Goal: Task Accomplishment & Management: Manage account settings

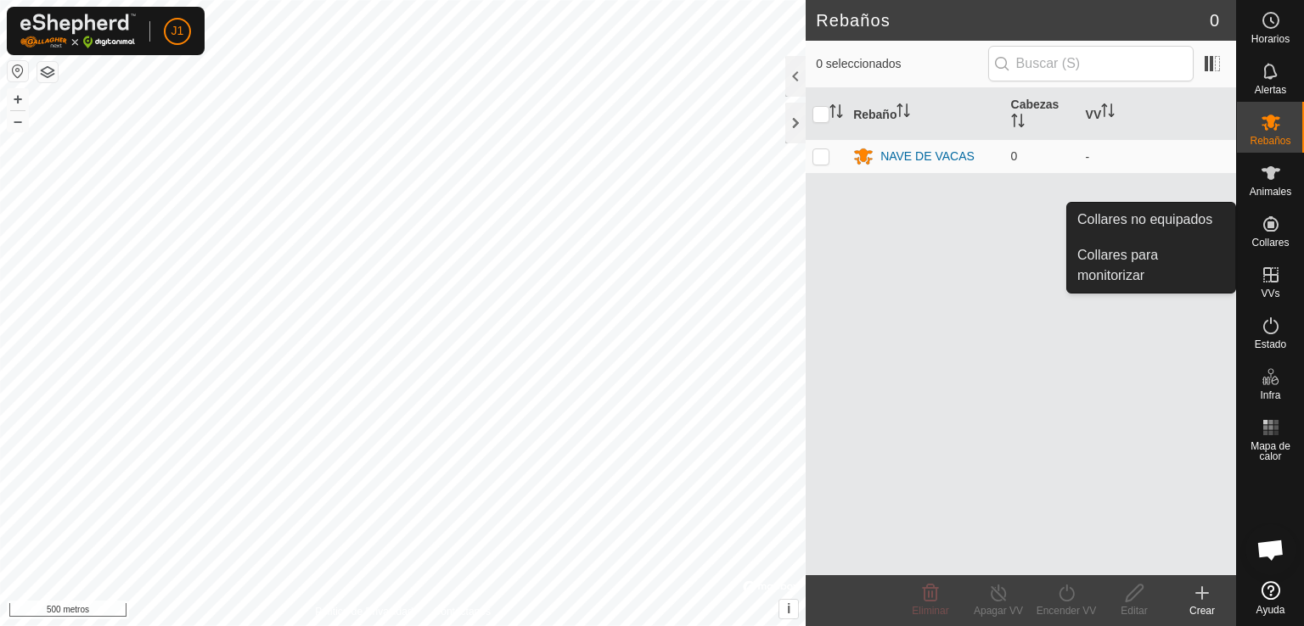
click at [1171, 224] on link "Collares no equipados" at bounding box center [1151, 220] width 168 height 34
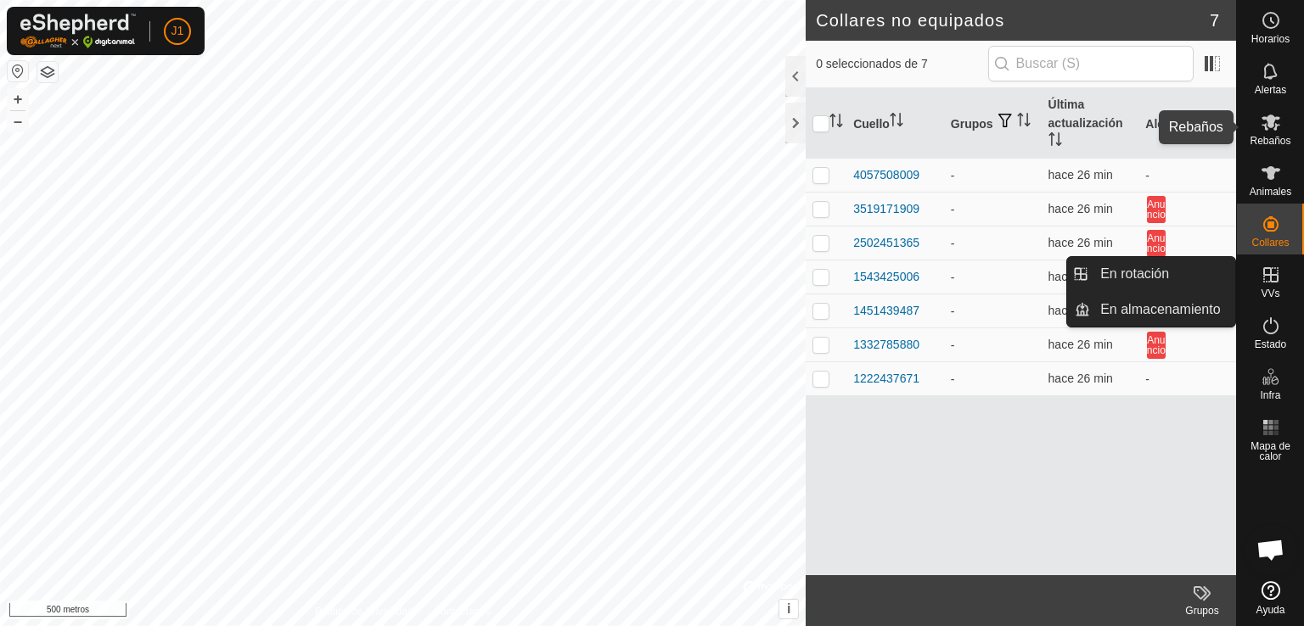
drag, startPoint x: 1283, startPoint y: 121, endPoint x: 1274, endPoint y: 122, distance: 8.5
click at [1274, 122] on icon at bounding box center [1271, 122] width 20 height 20
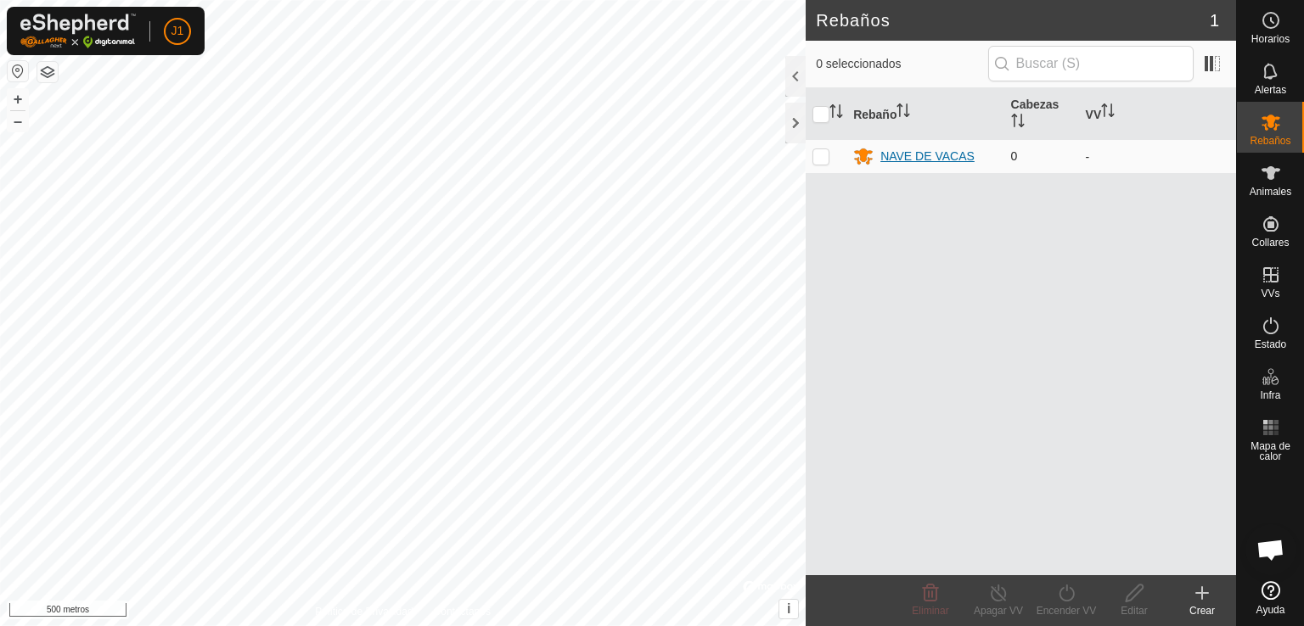
click at [932, 164] on div "NAVE DE VACAS" at bounding box center [927, 157] width 94 height 18
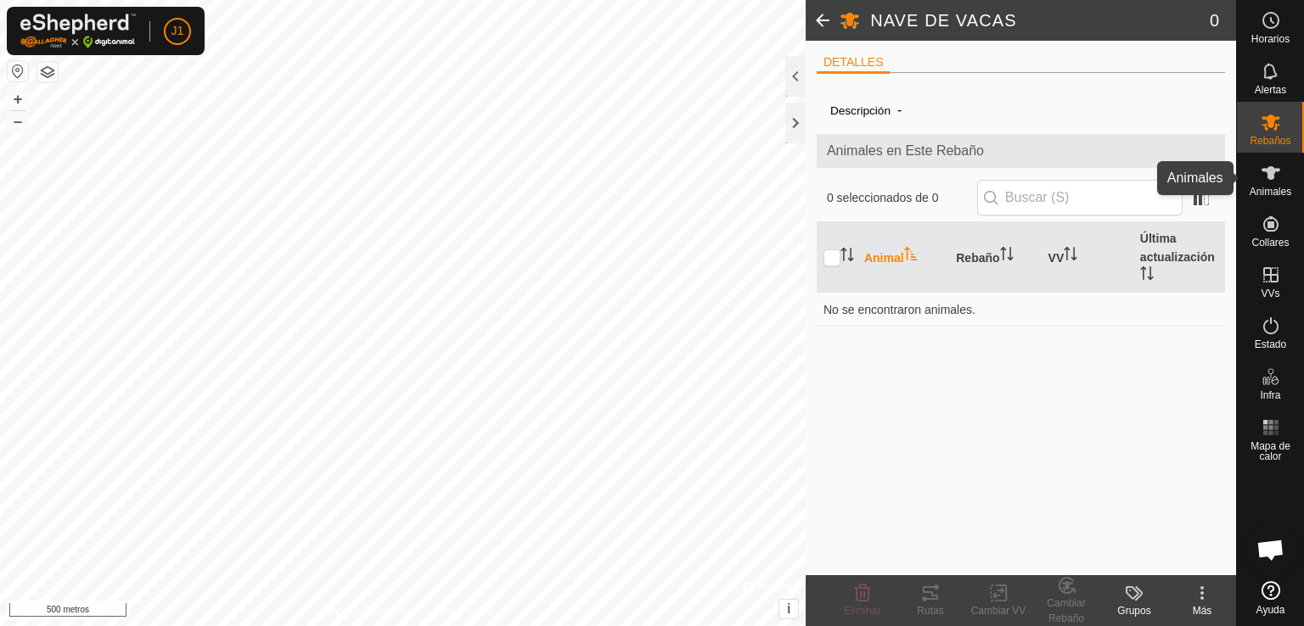
click at [1276, 188] on font "Animales" at bounding box center [1270, 192] width 42 height 12
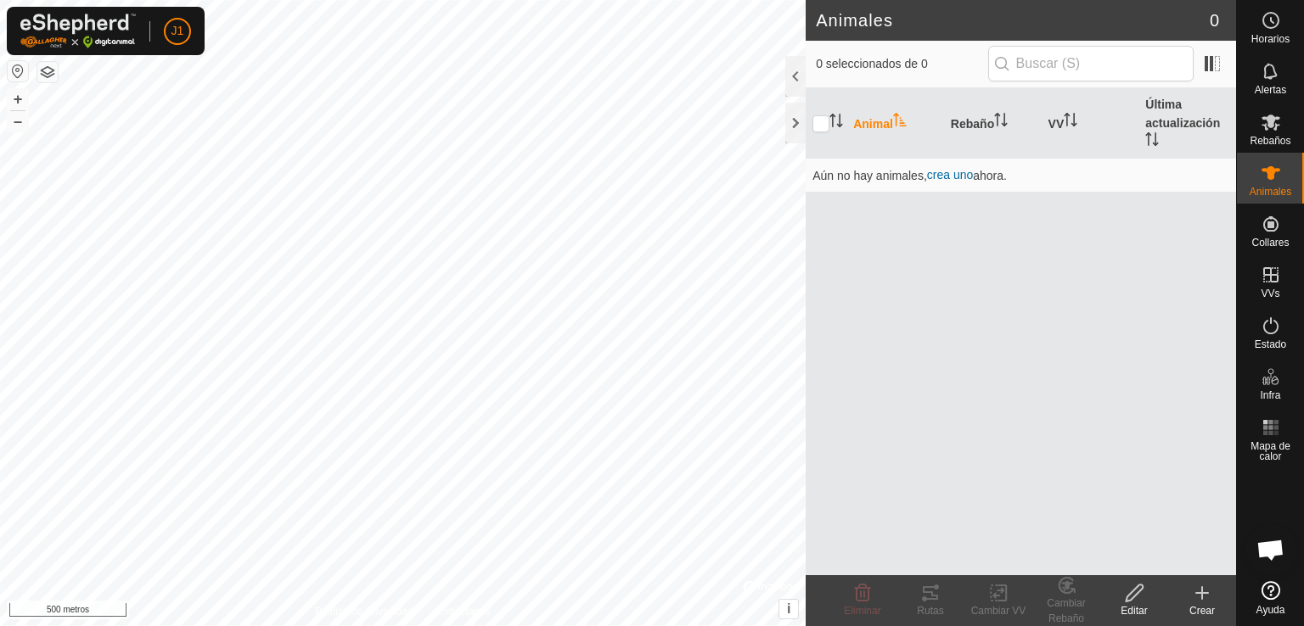
click at [1197, 597] on icon at bounding box center [1202, 593] width 20 height 20
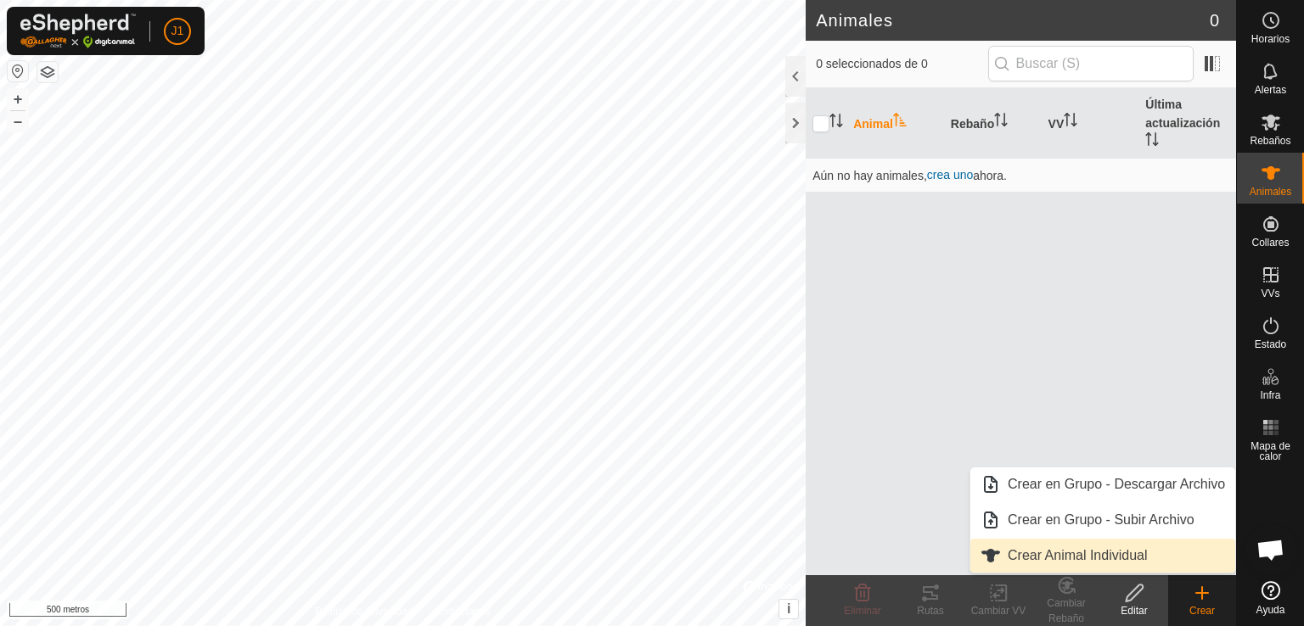
click at [1109, 559] on link "Crear Animal Individual" at bounding box center [1102, 556] width 265 height 34
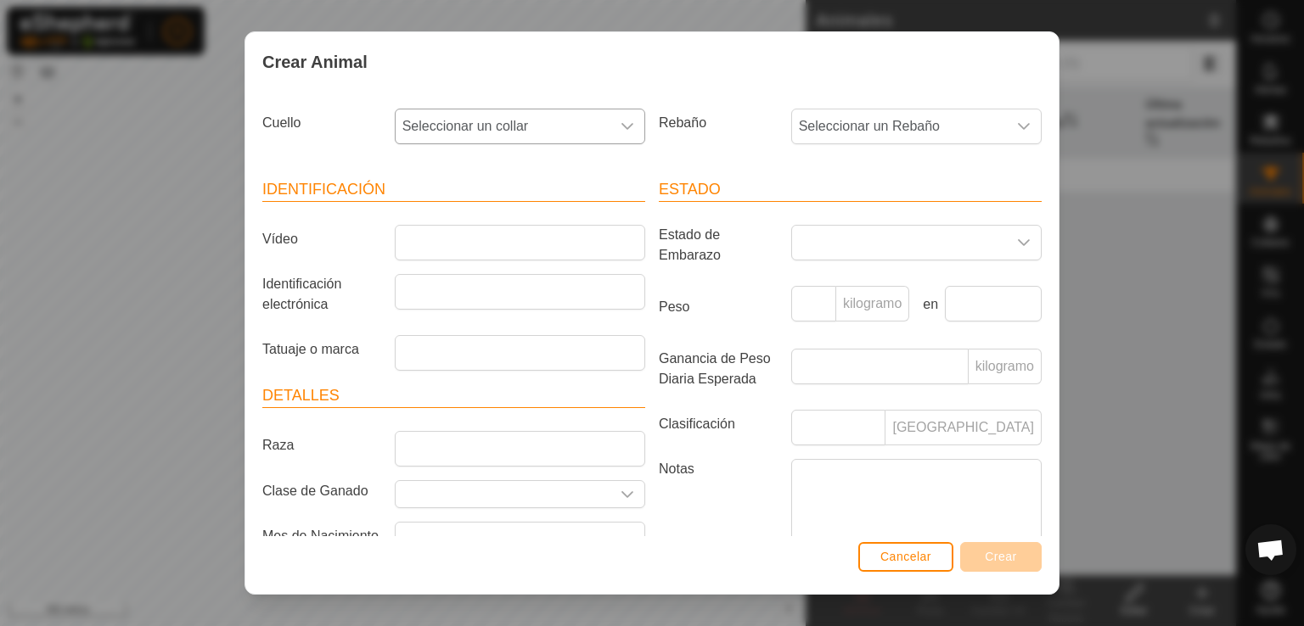
click at [594, 136] on span "Seleccionar un collar" at bounding box center [503, 127] width 215 height 34
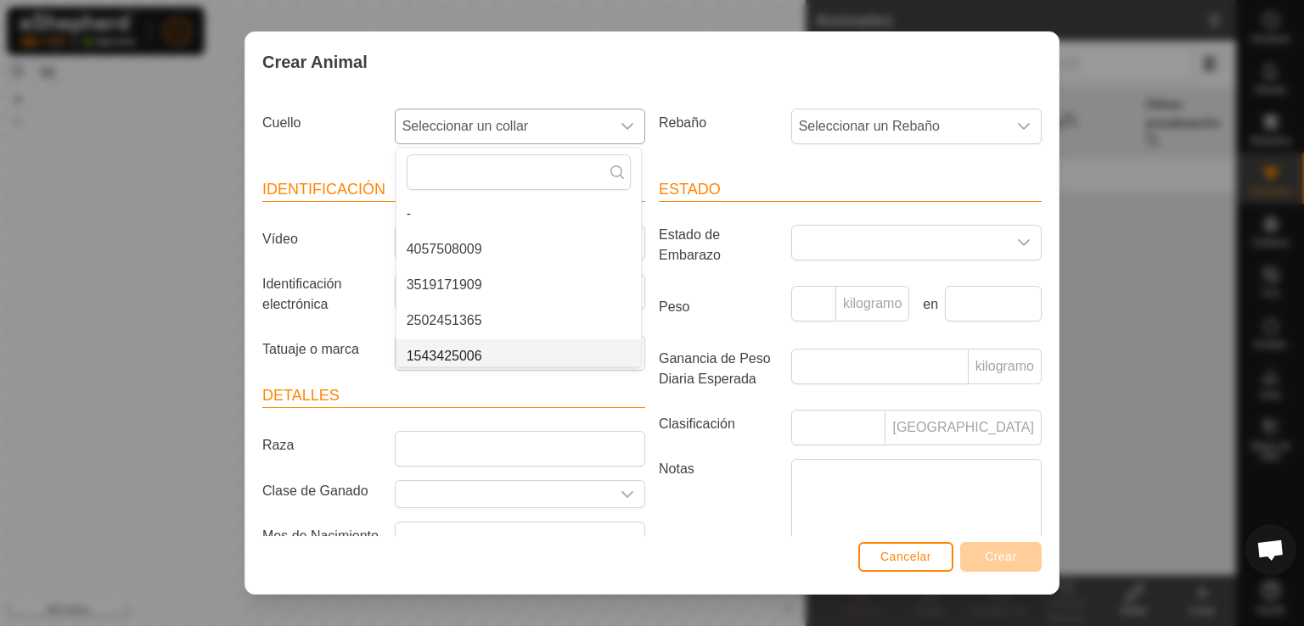
scroll to position [7, 0]
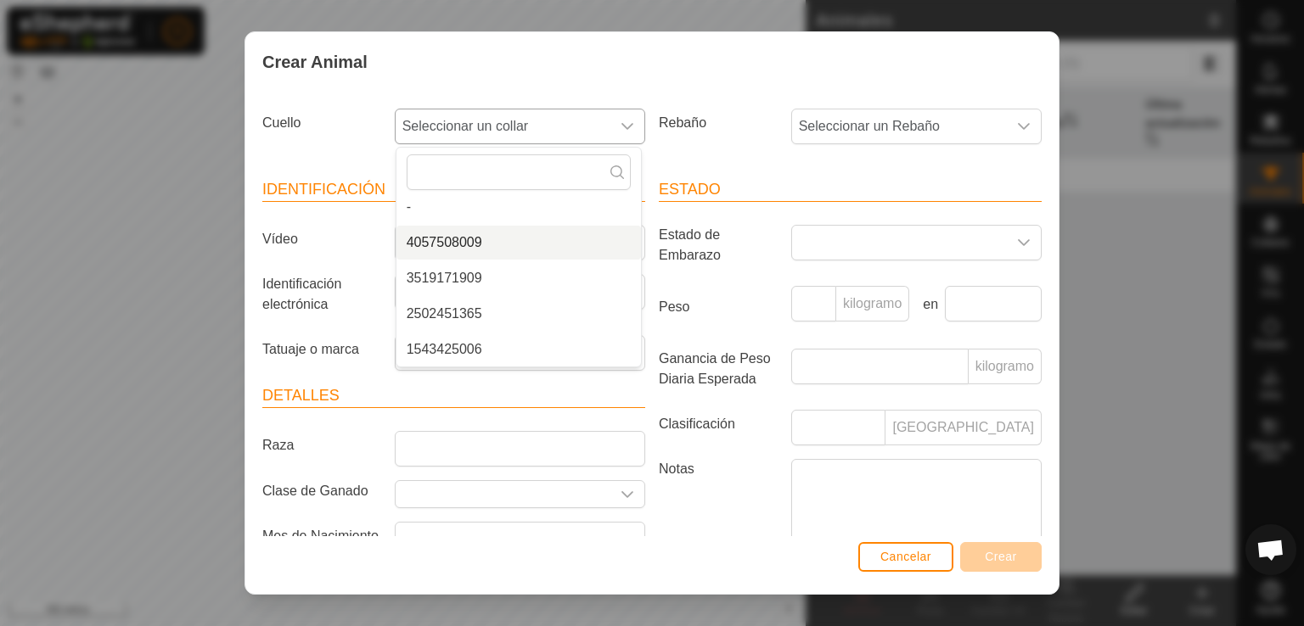
click at [437, 236] on font "4057508009" at bounding box center [445, 242] width 76 height 14
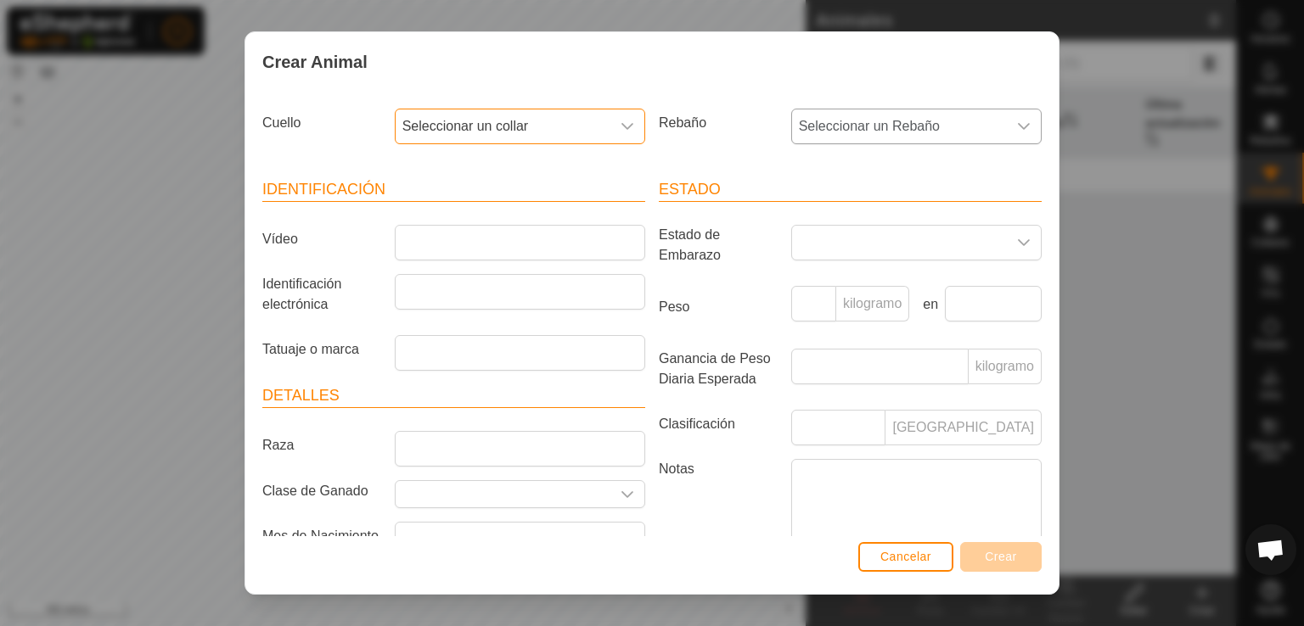
click at [851, 136] on span "Seleccionar un Rebaño" at bounding box center [899, 127] width 215 height 34
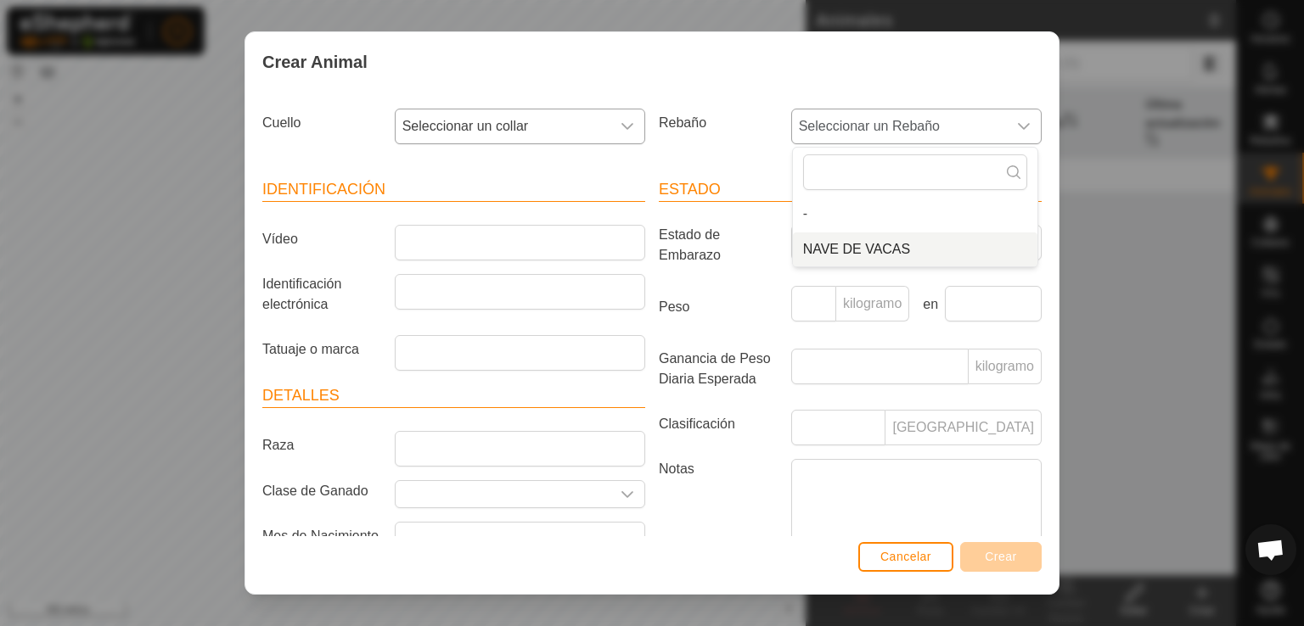
click at [834, 250] on font "NAVE DE VACAS" at bounding box center [857, 249] width 108 height 14
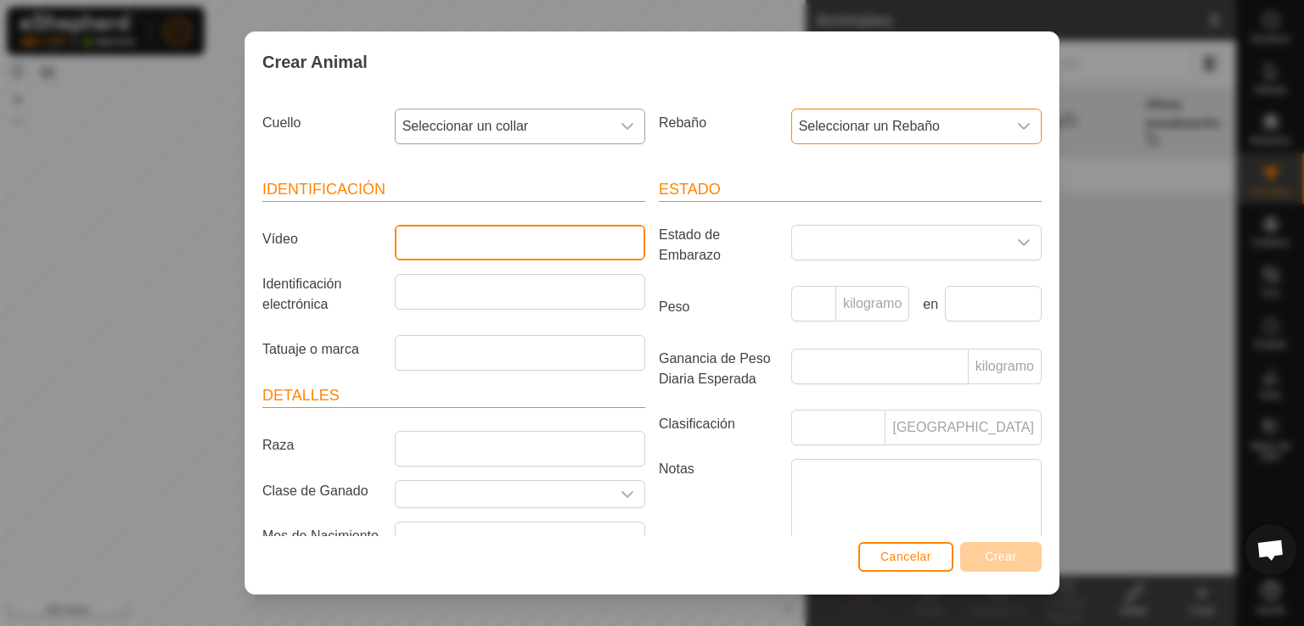
click at [598, 241] on input "Vídeo" at bounding box center [520, 243] width 250 height 36
type input "AstuOjosNegros"
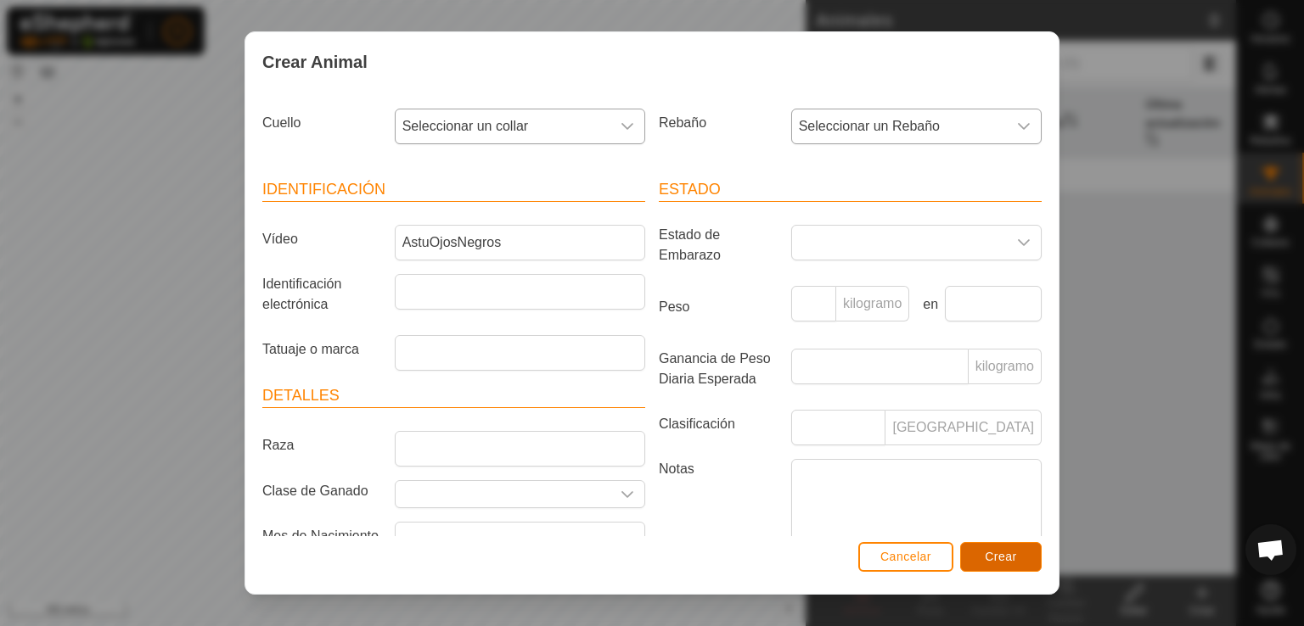
click at [1011, 558] on font "Crear" at bounding box center [1001, 557] width 32 height 14
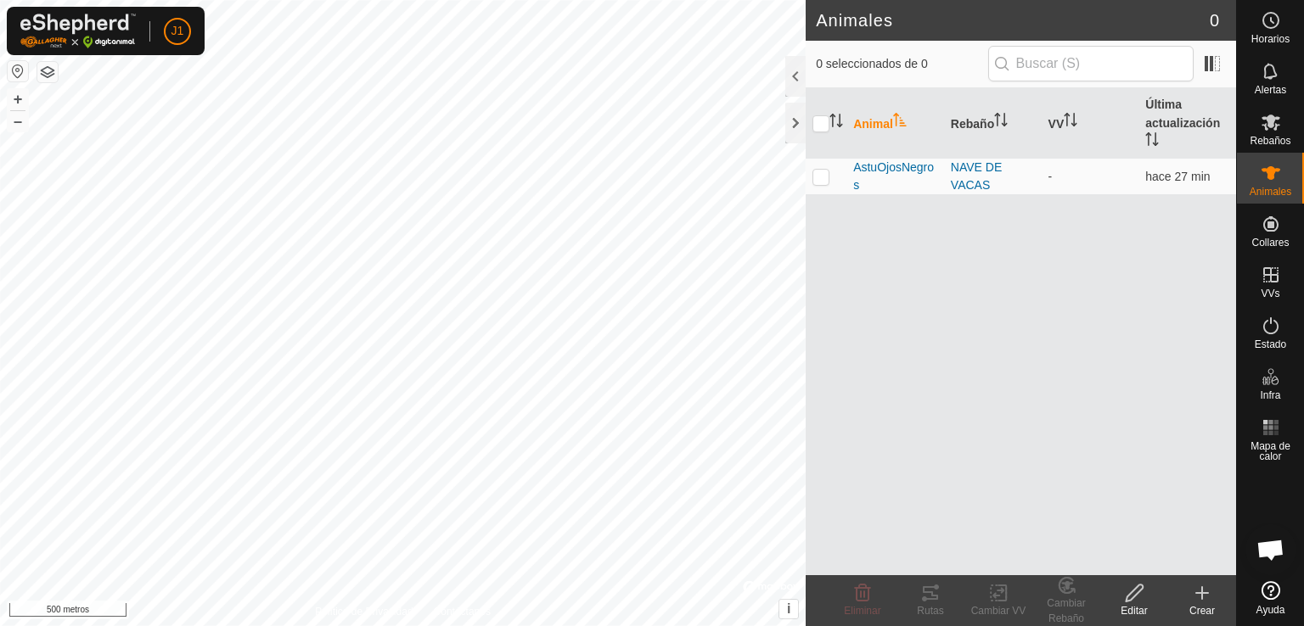
click at [1199, 600] on icon at bounding box center [1202, 593] width 20 height 20
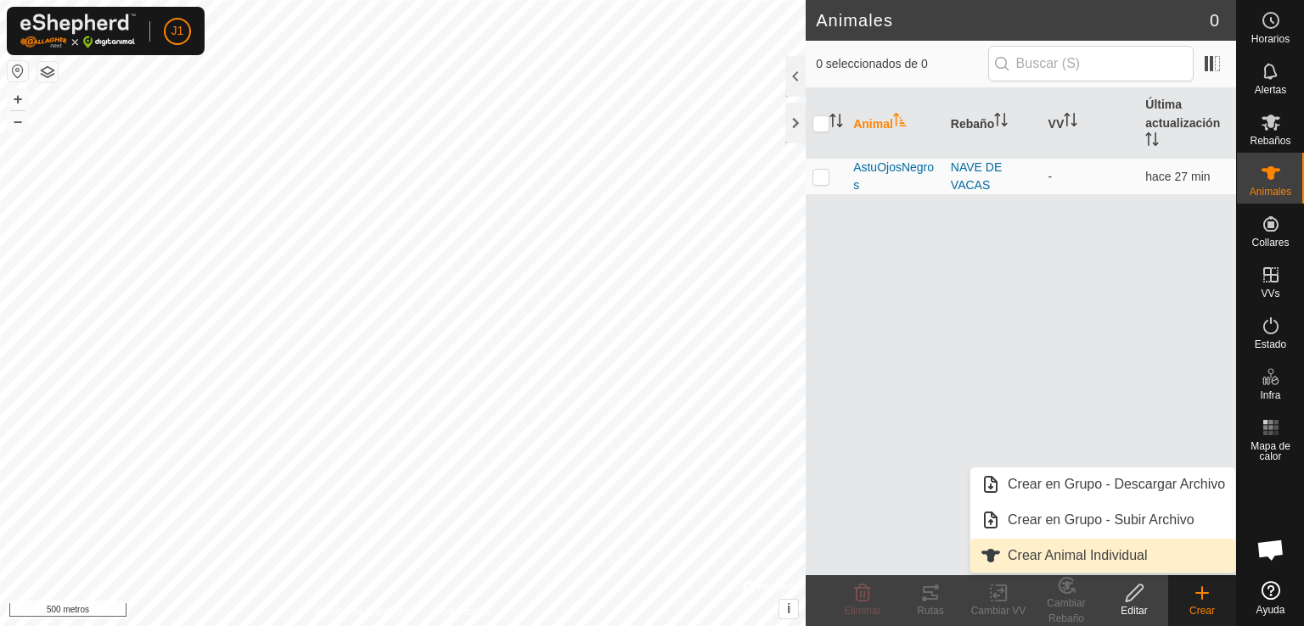
click at [1177, 542] on link "Crear Animal Individual" at bounding box center [1102, 556] width 265 height 34
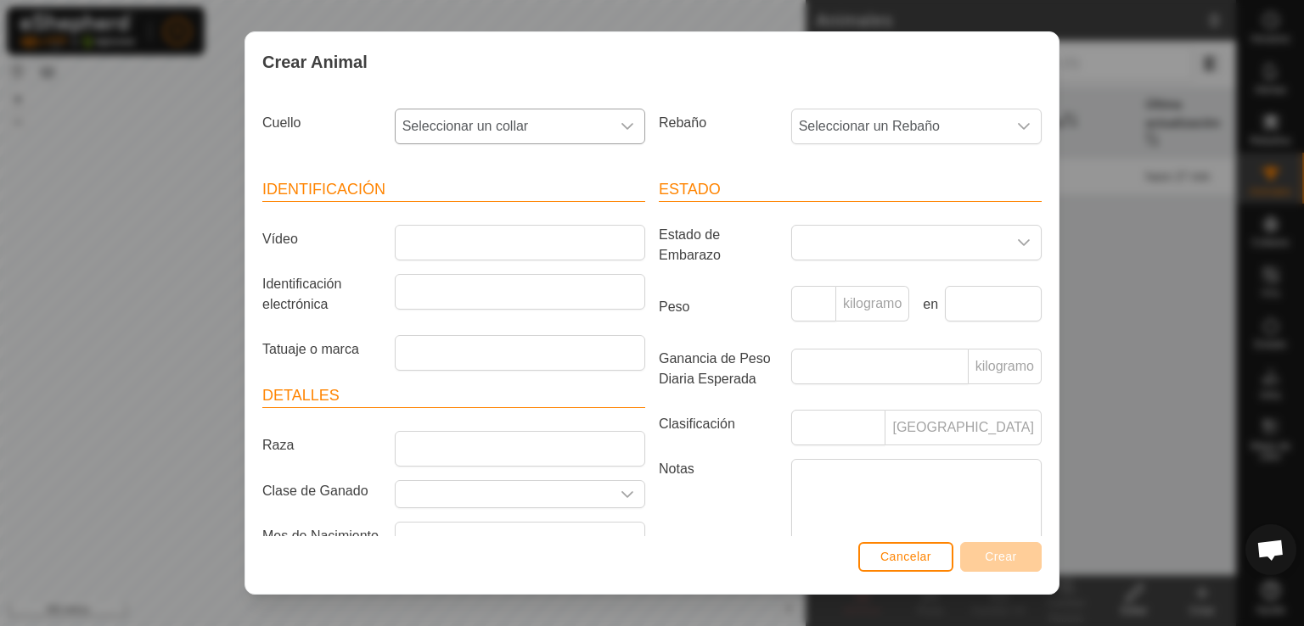
click at [541, 135] on span "Seleccionar un collar" at bounding box center [503, 127] width 215 height 34
click at [496, 249] on li "3519171909" at bounding box center [518, 250] width 244 height 34
click at [496, 243] on li "3519171909" at bounding box center [518, 229] width 244 height 27
click at [874, 125] on font "Seleccionar un Rebaño" at bounding box center [869, 126] width 141 height 14
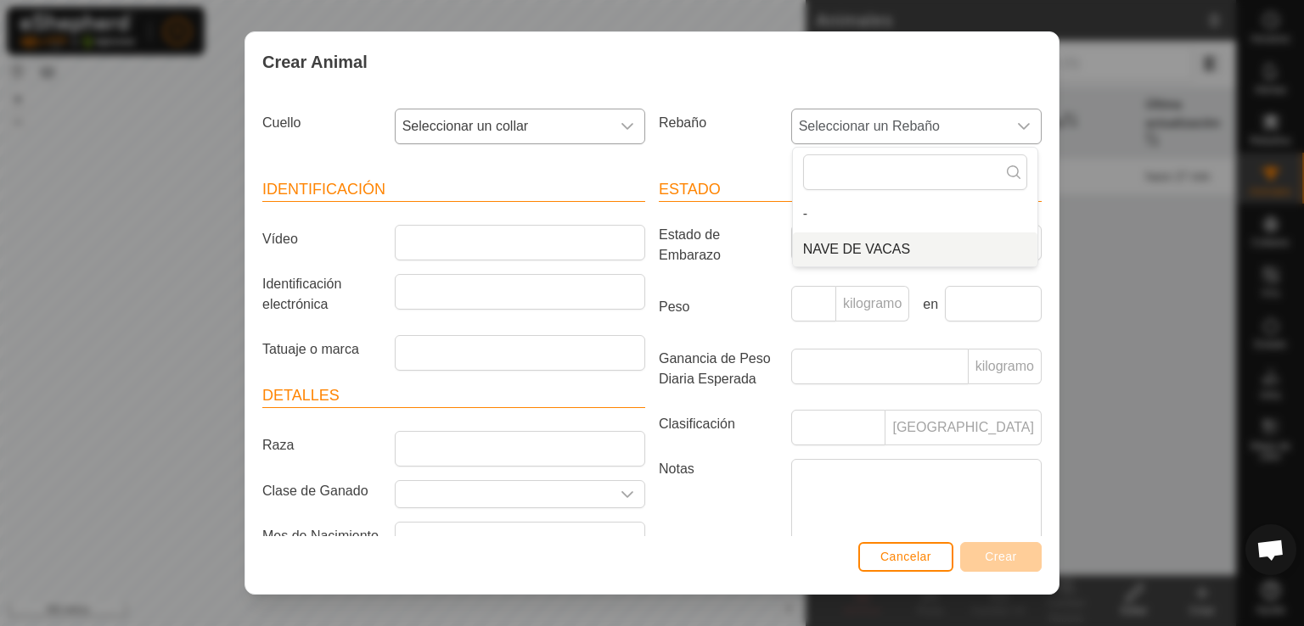
click at [870, 252] on li "NAVE DE VACAS" at bounding box center [915, 250] width 244 height 34
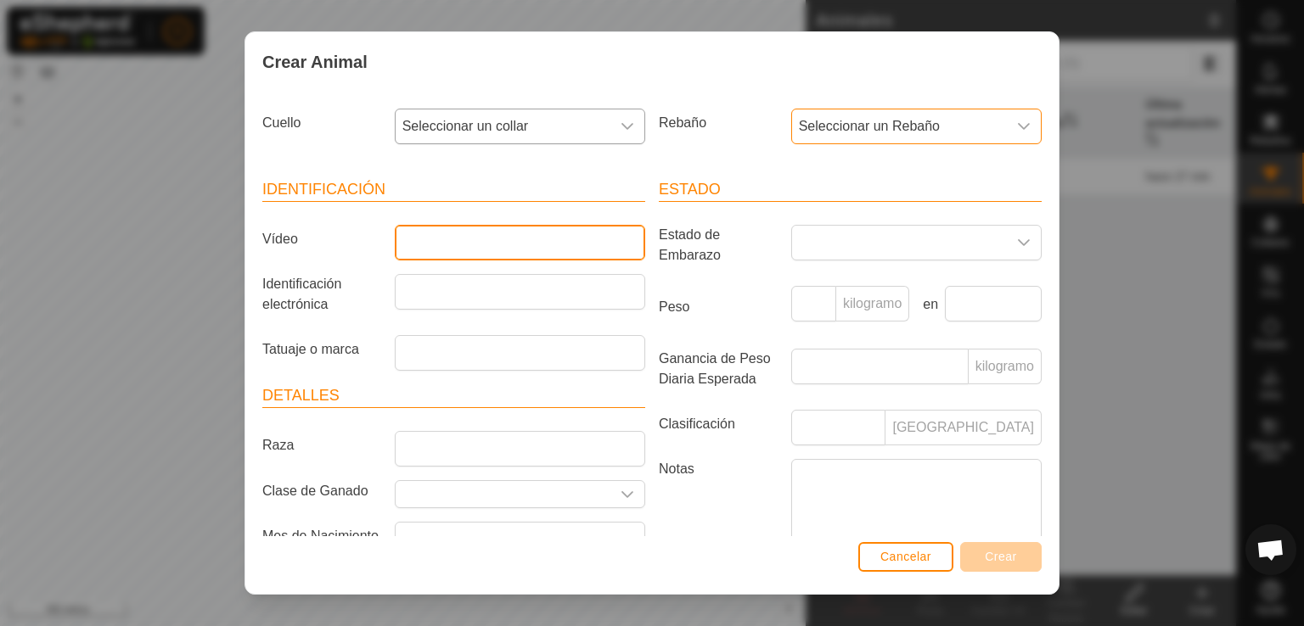
click at [550, 233] on input "Vídeo" at bounding box center [520, 243] width 250 height 36
type input "Saltarina"
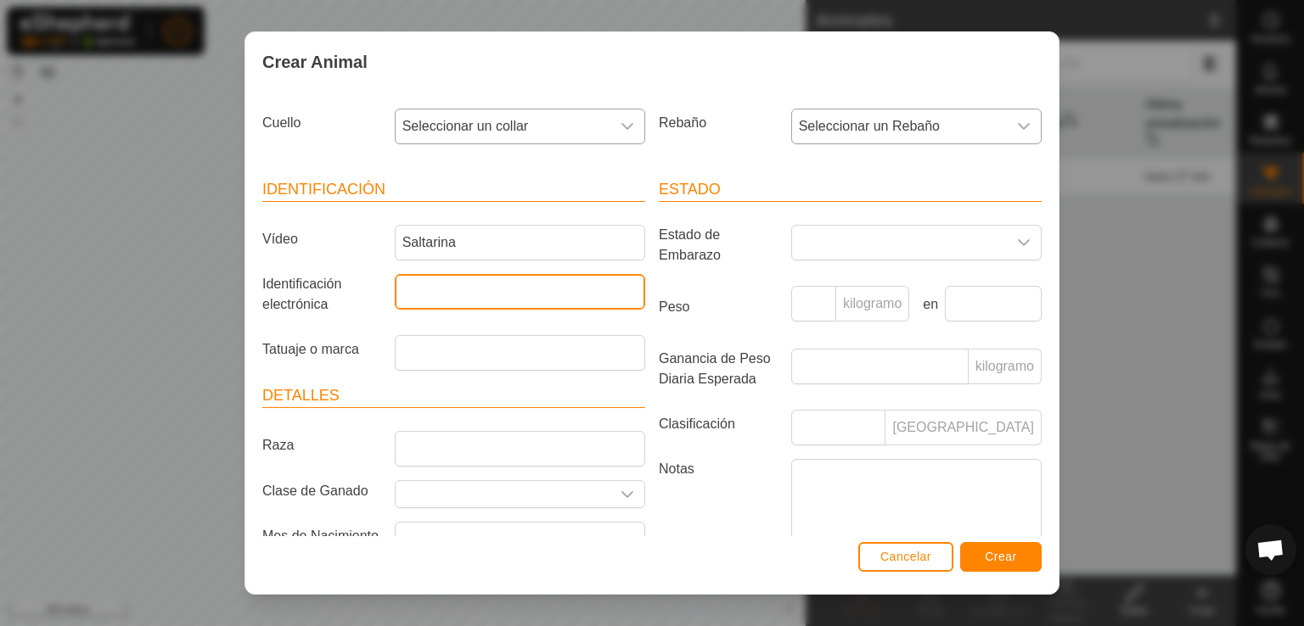
click at [547, 290] on input "Identificación electrónica" at bounding box center [520, 292] width 250 height 36
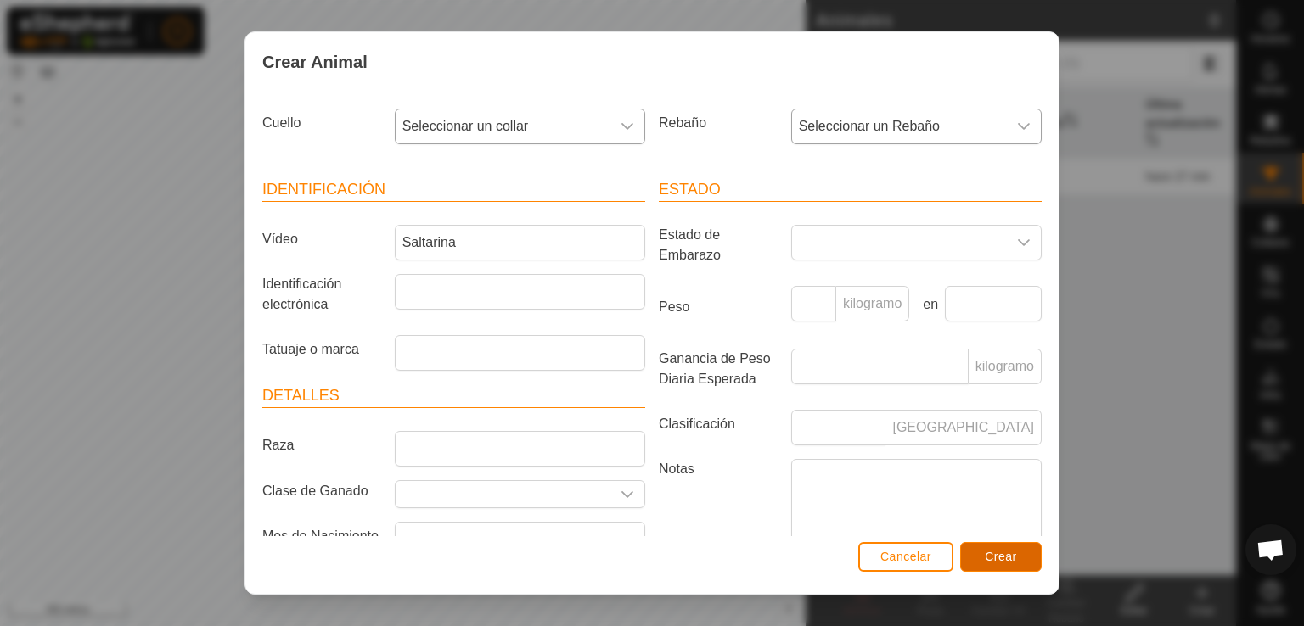
click at [998, 564] on button "Crear" at bounding box center [1000, 557] width 81 height 30
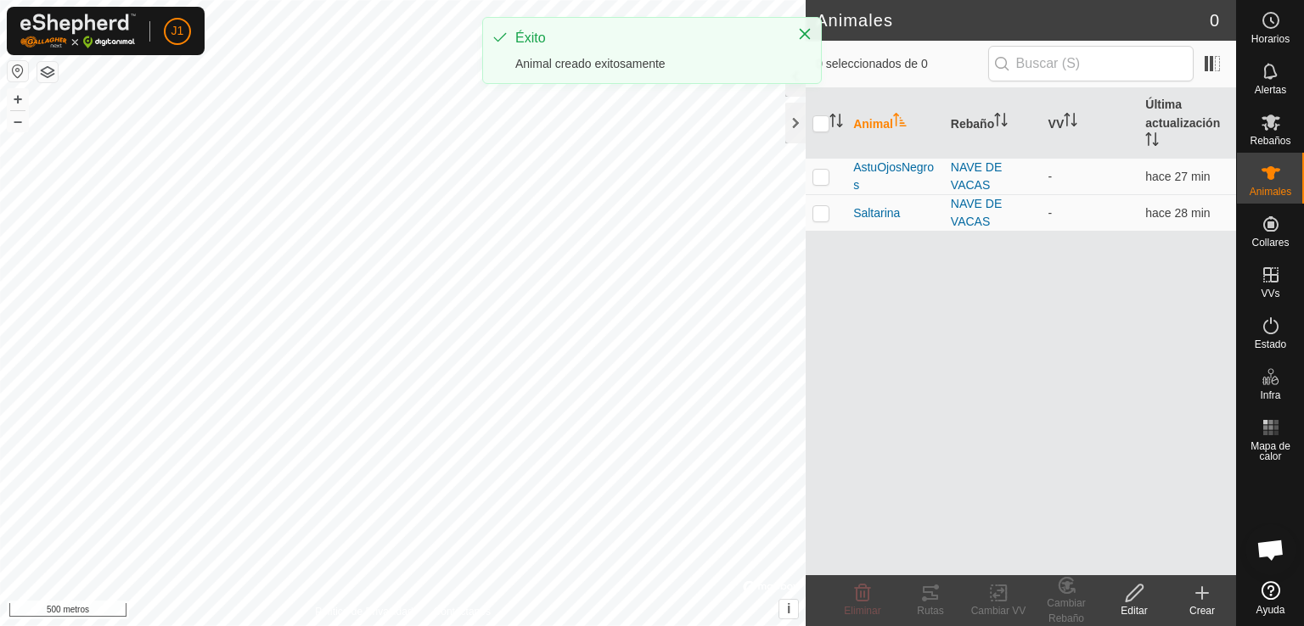
click at [1216, 612] on div "Crear" at bounding box center [1202, 611] width 68 height 15
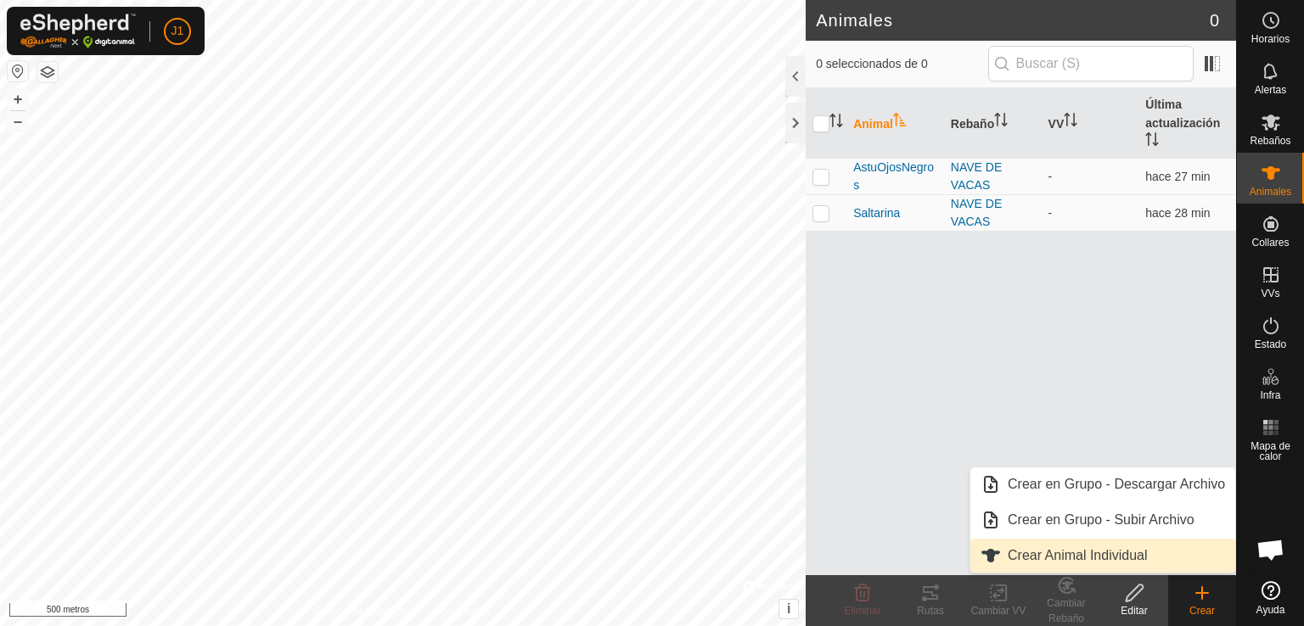
click at [1093, 557] on font "Crear Animal Individual" at bounding box center [1078, 555] width 140 height 14
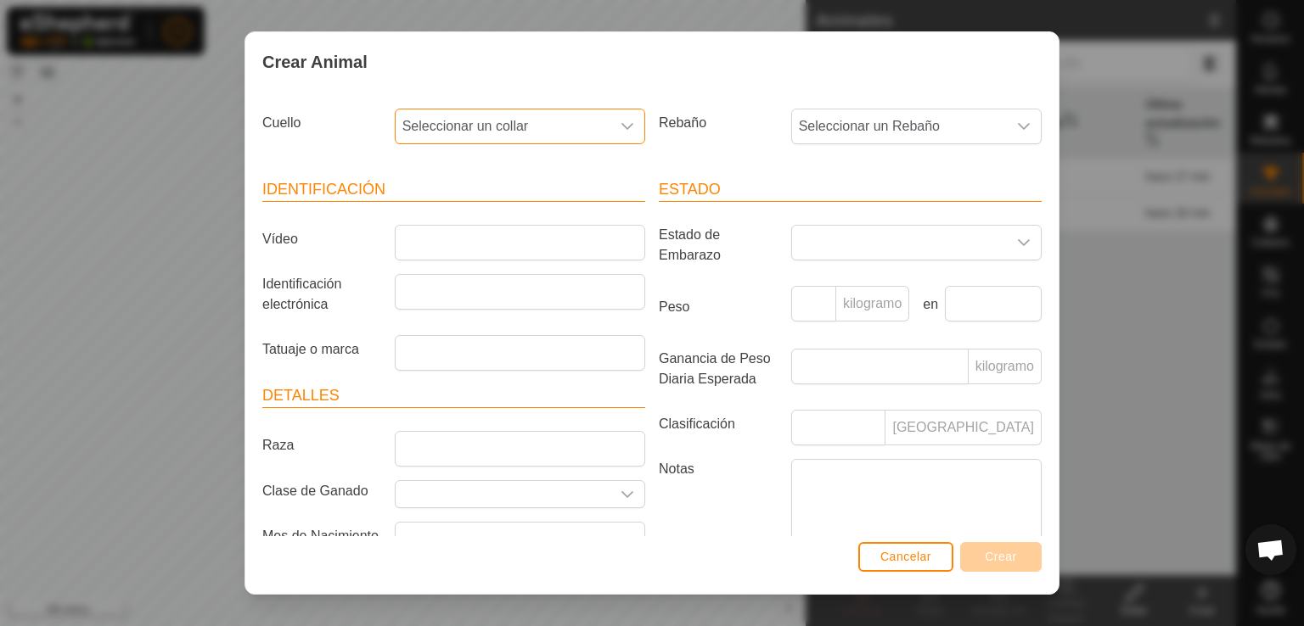
click at [576, 116] on span "Seleccionar un collar" at bounding box center [503, 127] width 215 height 34
click at [544, 245] on li "2502451365" at bounding box center [518, 250] width 244 height 34
click at [875, 126] on font "Seleccionar un Rebaño" at bounding box center [869, 126] width 141 height 14
click at [850, 256] on li "NAVE DE VACAS" at bounding box center [915, 250] width 244 height 34
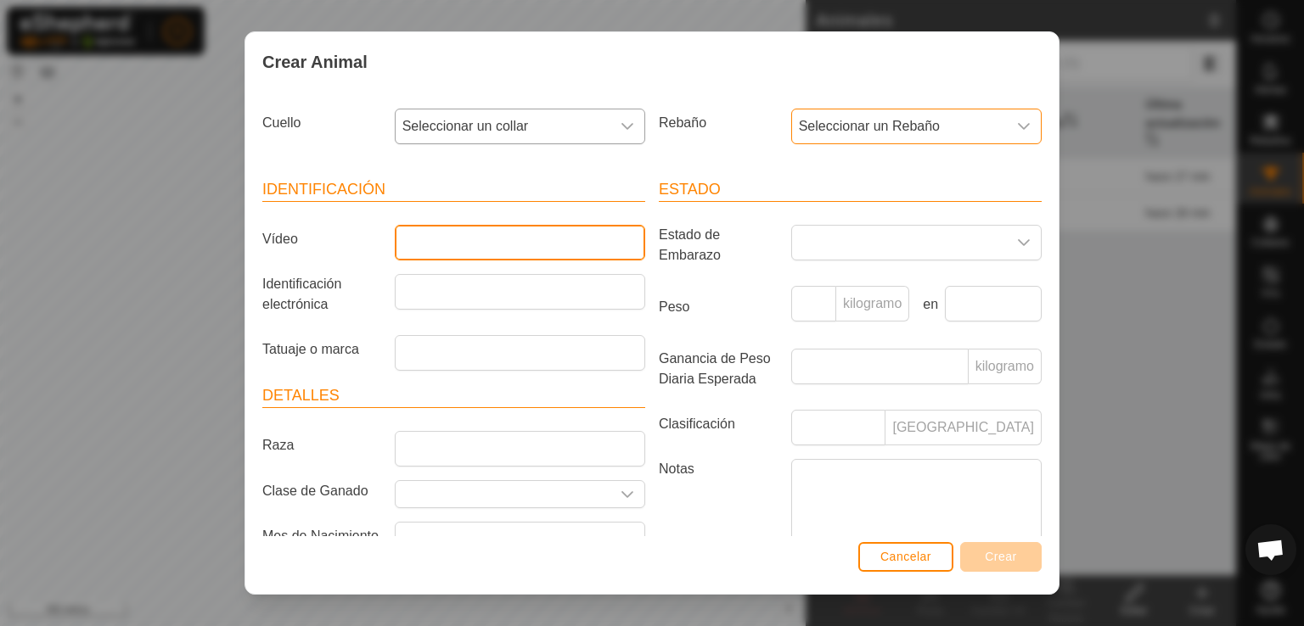
click at [530, 256] on input "Vídeo" at bounding box center [520, 243] width 250 height 36
type input "Caracoleta"
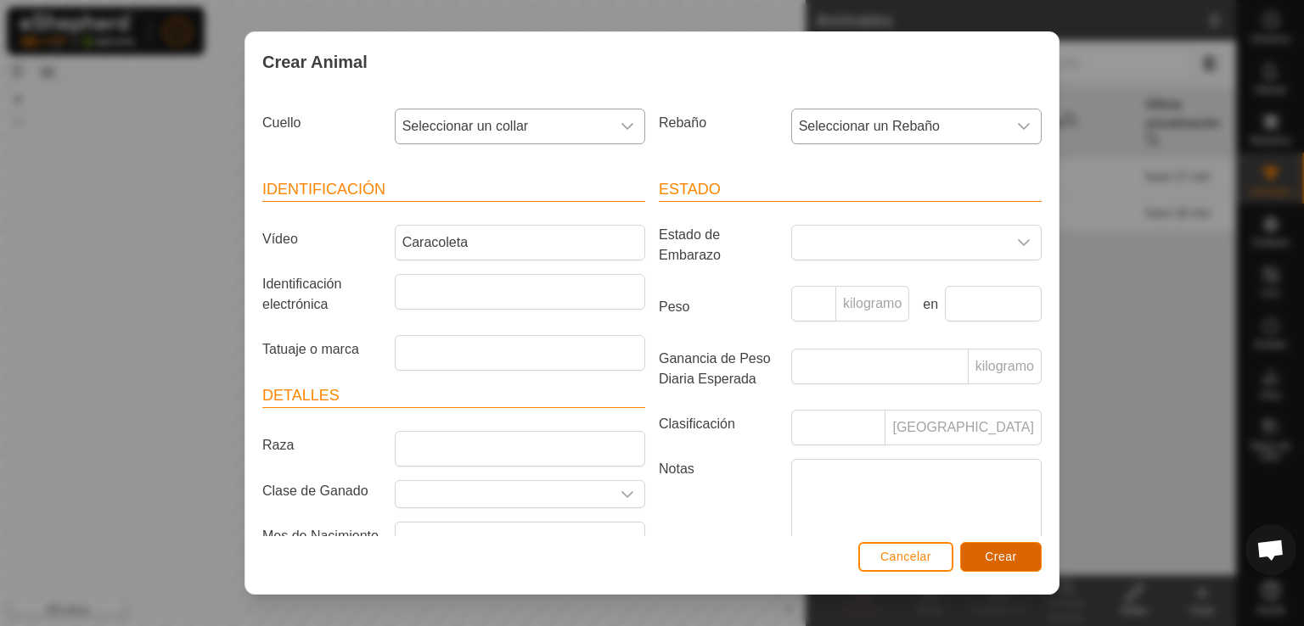
click at [996, 564] on button "Crear" at bounding box center [1000, 557] width 81 height 30
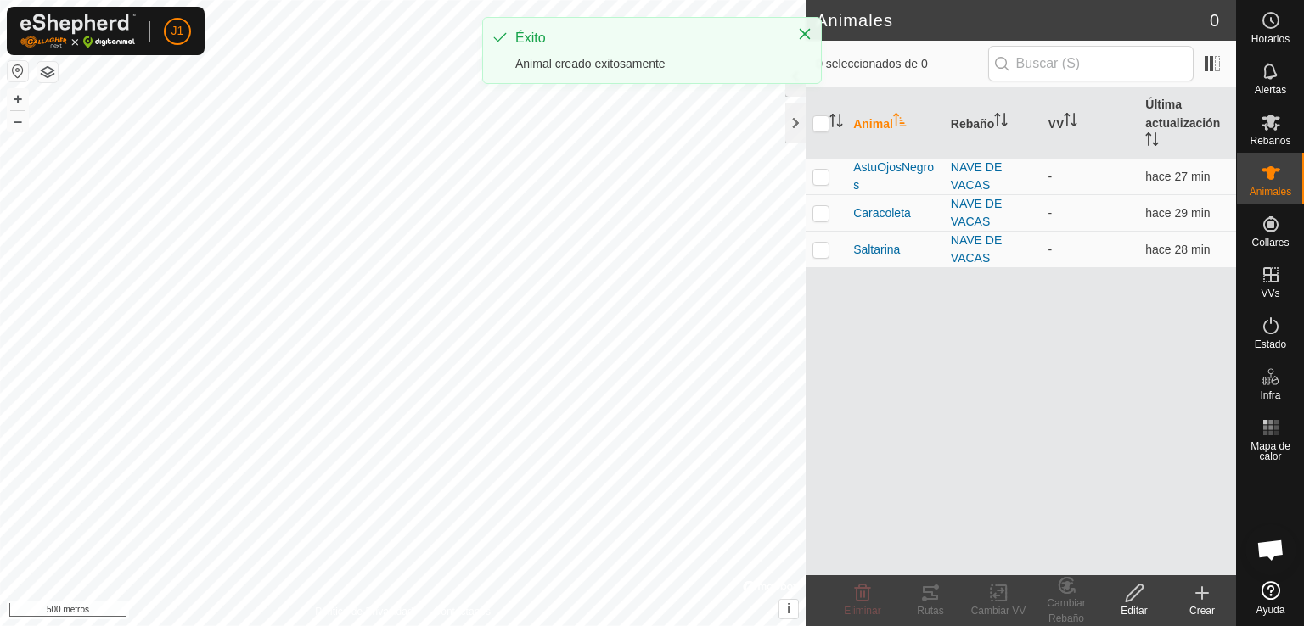
click at [1192, 595] on icon at bounding box center [1202, 593] width 20 height 20
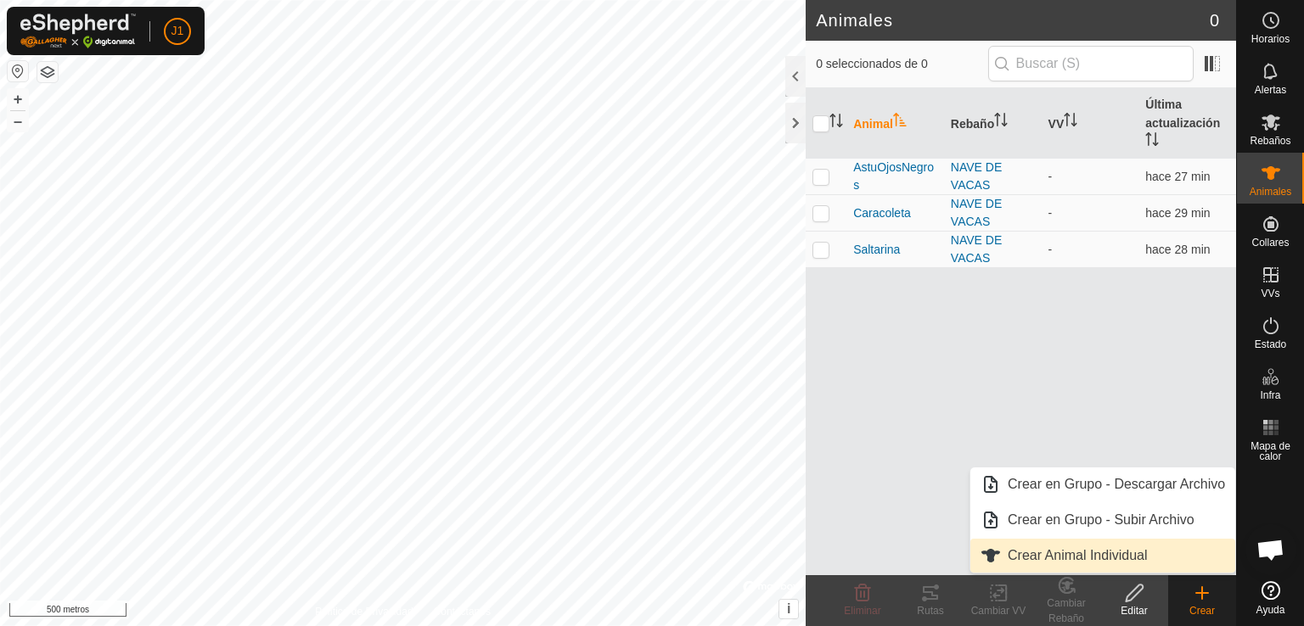
click at [1120, 549] on link "Crear Animal Individual" at bounding box center [1102, 556] width 265 height 34
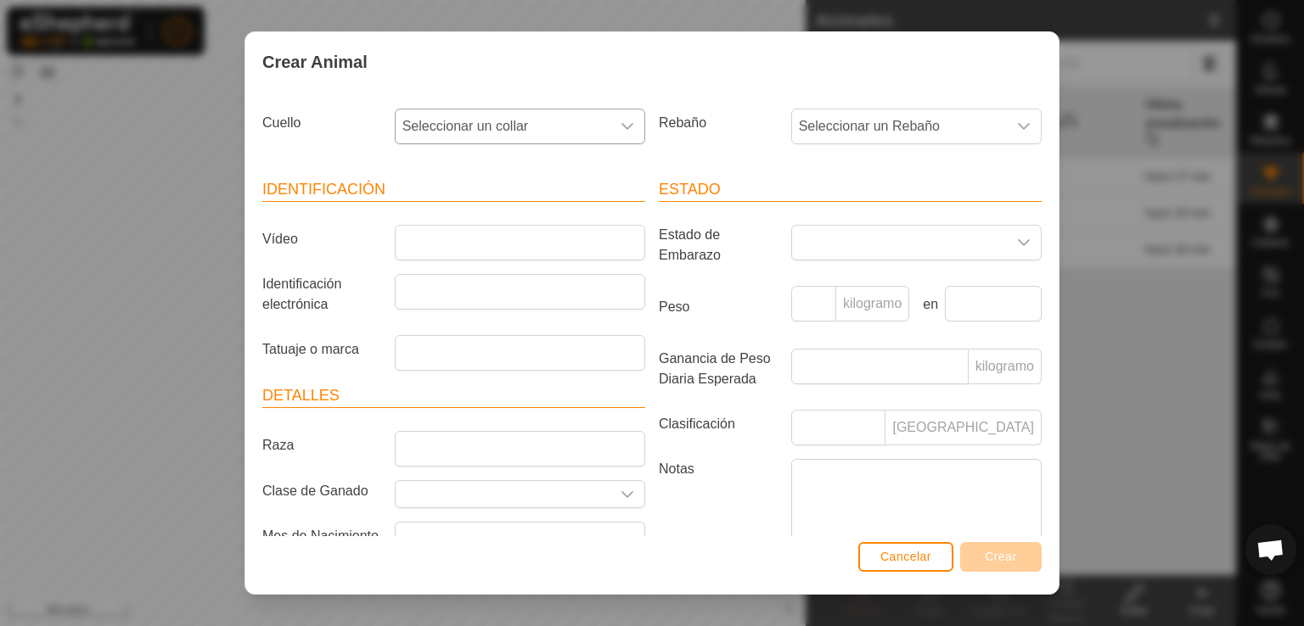
click at [519, 132] on font "Seleccionar un collar" at bounding box center [465, 126] width 126 height 14
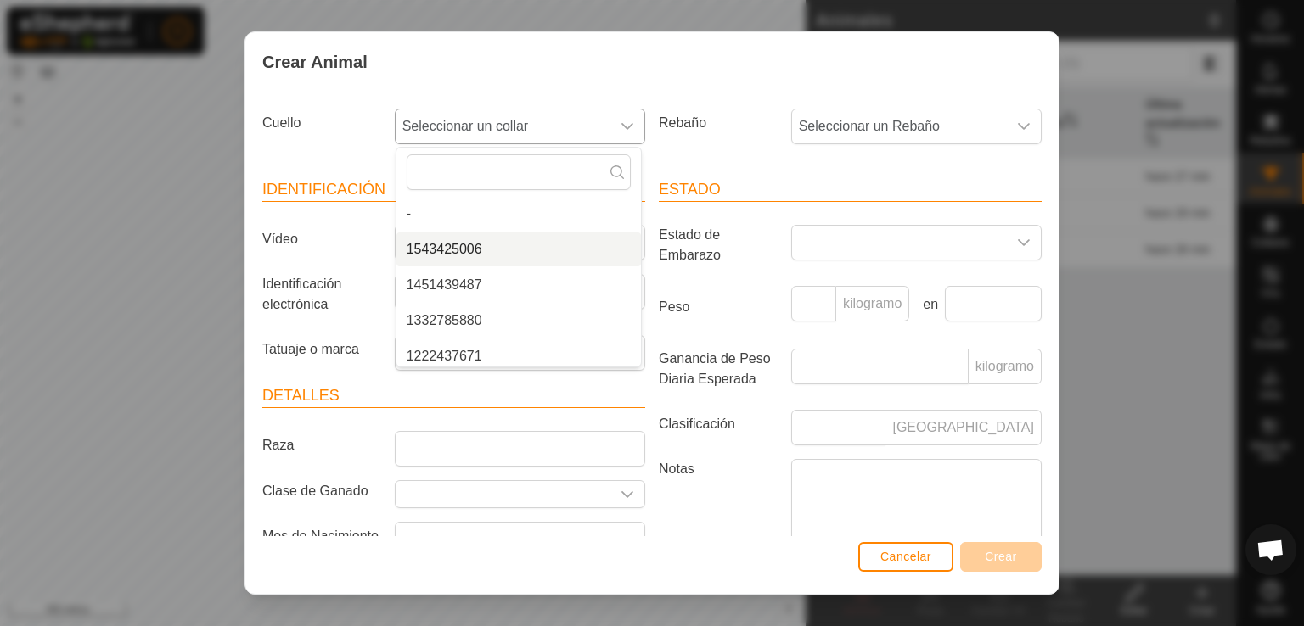
click at [520, 256] on li "1543425006" at bounding box center [518, 250] width 244 height 34
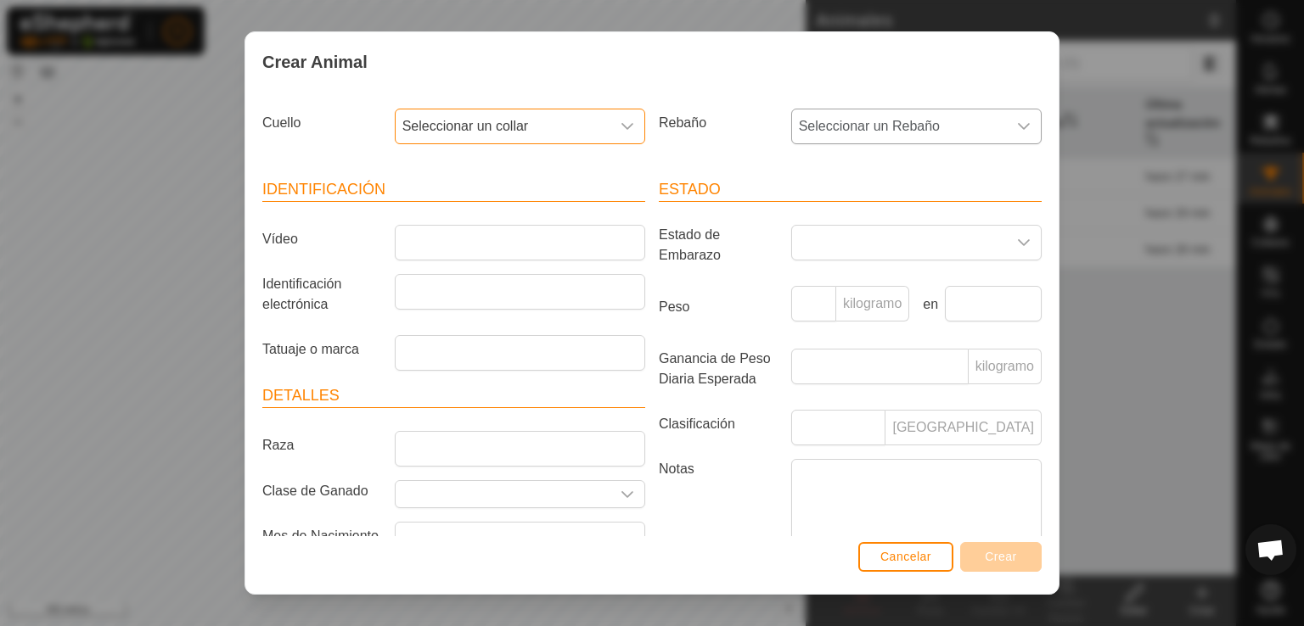
click at [846, 123] on font "Seleccionar un Rebaño" at bounding box center [869, 126] width 141 height 14
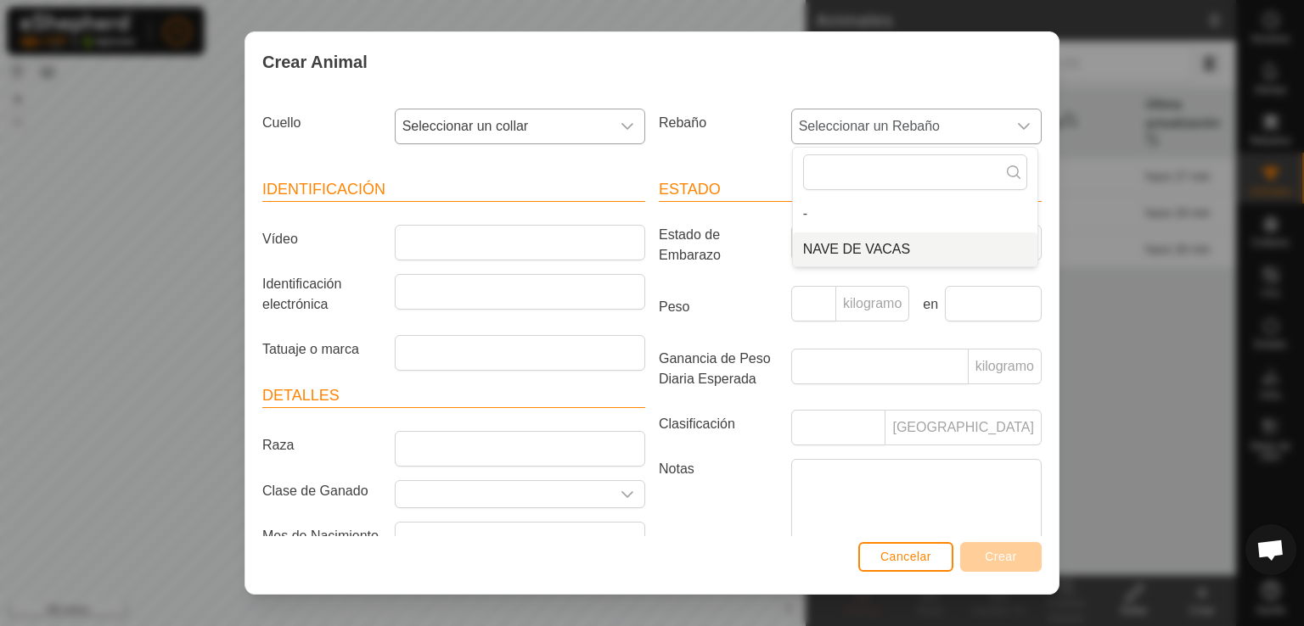
click at [840, 244] on li "NAVE DE VACAS" at bounding box center [915, 250] width 244 height 34
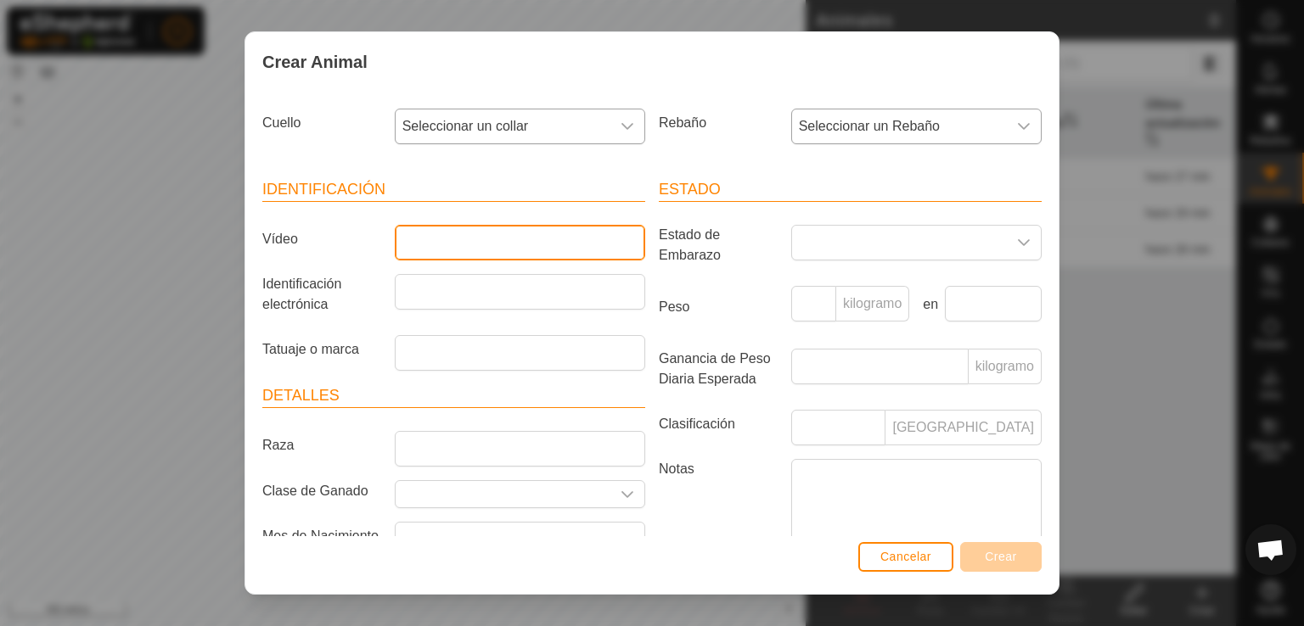
click at [549, 246] on input "Vídeo" at bounding box center [520, 243] width 250 height 36
type input "AstuCulon"
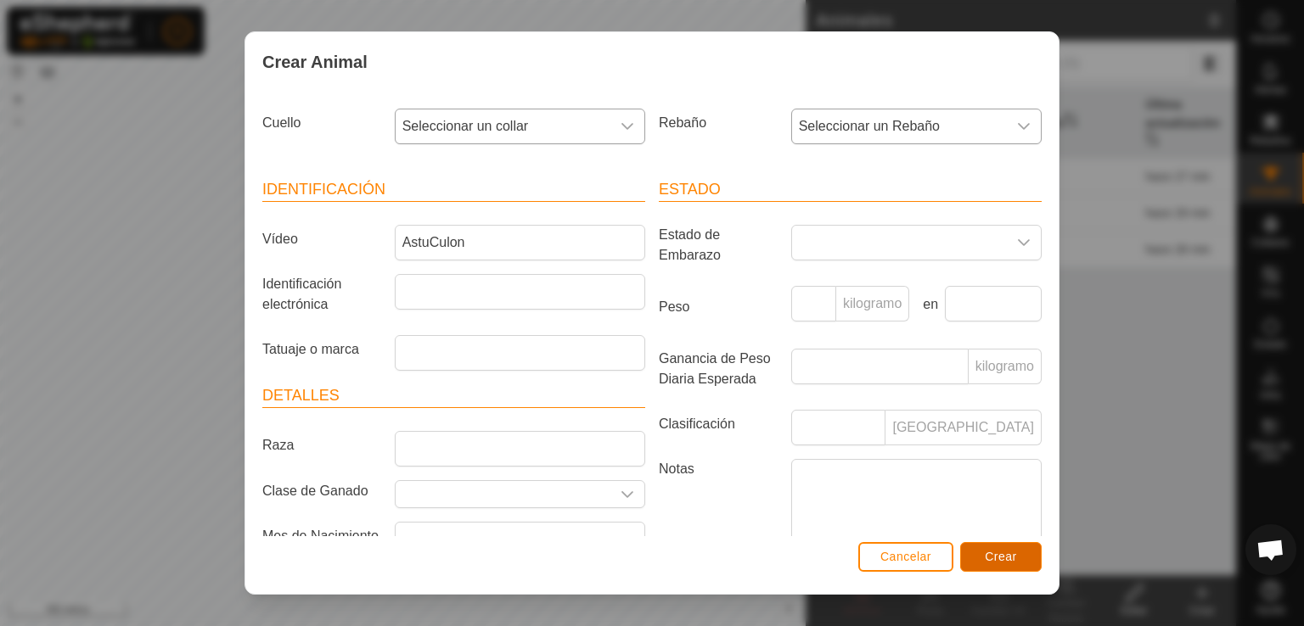
click at [987, 566] on button "Crear" at bounding box center [1000, 557] width 81 height 30
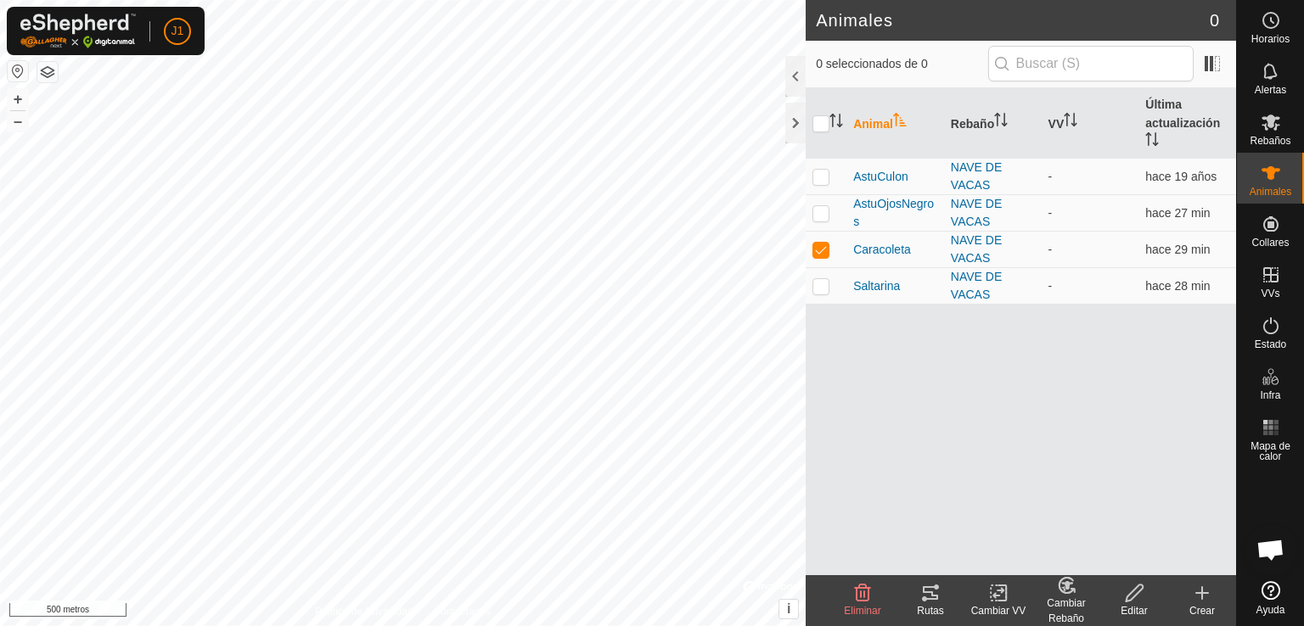
checkbox input "false"
click at [1207, 591] on icon at bounding box center [1202, 593] width 20 height 20
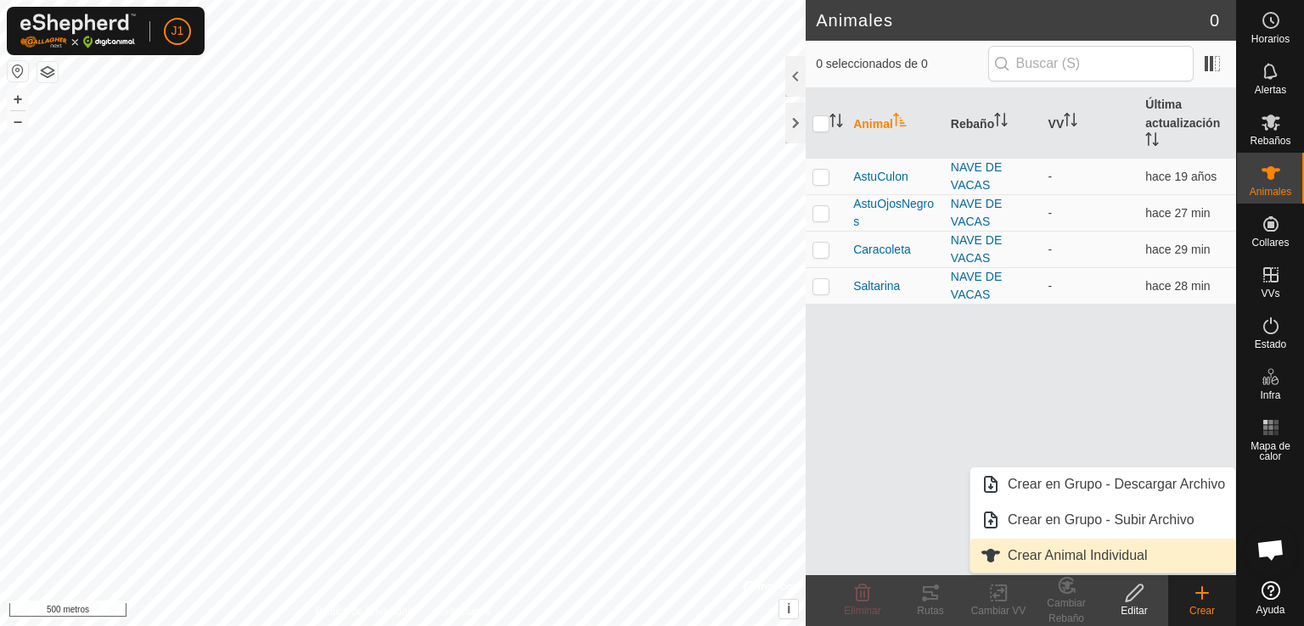
click at [1147, 558] on link "Crear Animal Individual" at bounding box center [1102, 556] width 265 height 34
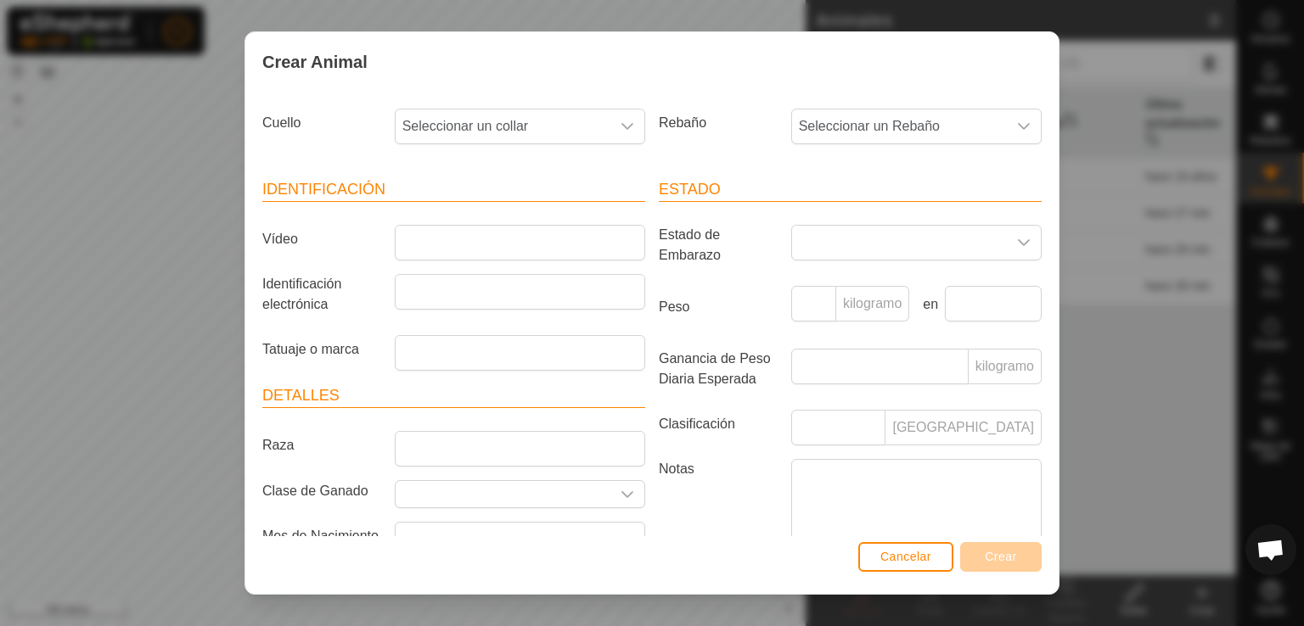
drag, startPoint x: 611, startPoint y: 128, endPoint x: 646, endPoint y: 154, distance: 43.1
click at [646, 154] on div "[PERSON_NAME] Seleccionar un collar Rebaño Seleccionar un Rebaño" at bounding box center [652, 133] width 793 height 63
click at [610, 139] on div "disparador desplegable" at bounding box center [627, 127] width 34 height 34
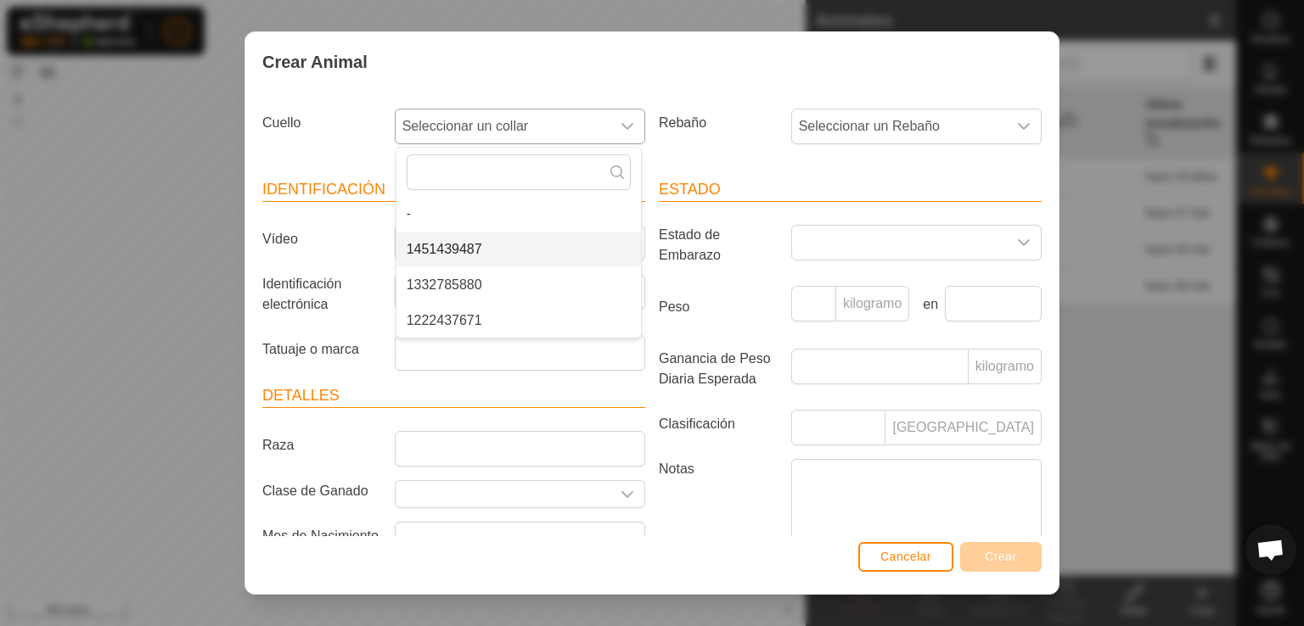
click at [557, 259] on li "1451439487" at bounding box center [518, 250] width 244 height 34
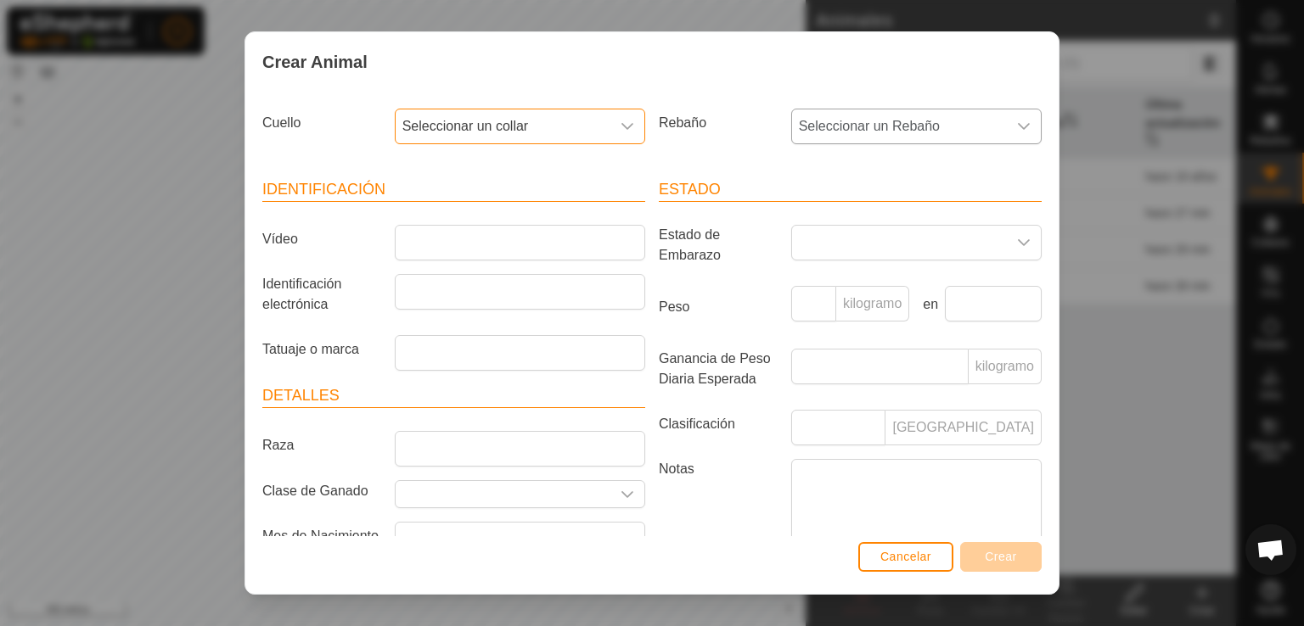
click at [856, 133] on font "Seleccionar un Rebaño" at bounding box center [869, 126] width 141 height 14
click at [807, 242] on li "NAVE DE VACAS" at bounding box center [915, 250] width 244 height 34
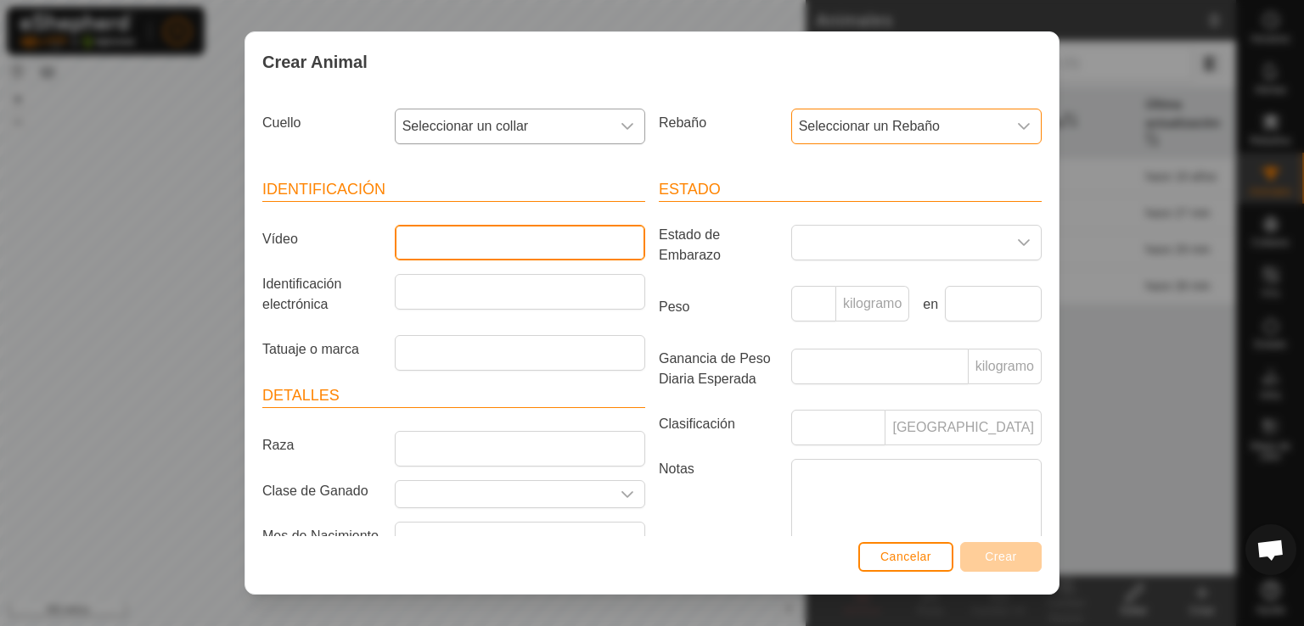
click at [577, 249] on input "Vídeo" at bounding box center [520, 243] width 250 height 36
type input "Salillas"
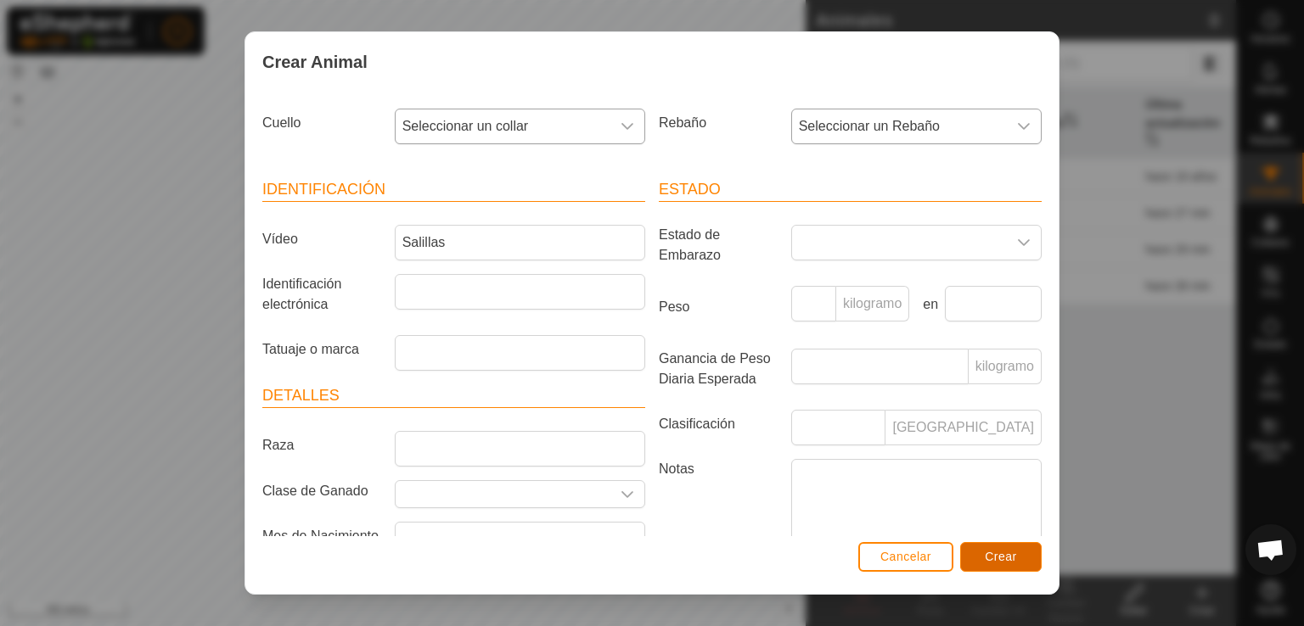
click at [976, 565] on button "Crear" at bounding box center [1000, 557] width 81 height 30
